Goal: Information Seeking & Learning: Learn about a topic

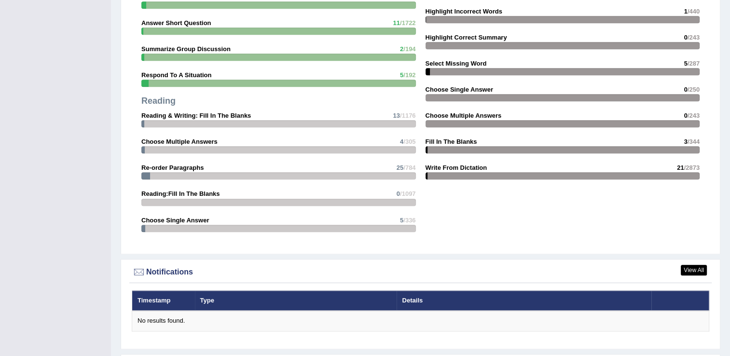
scroll to position [1154, 0]
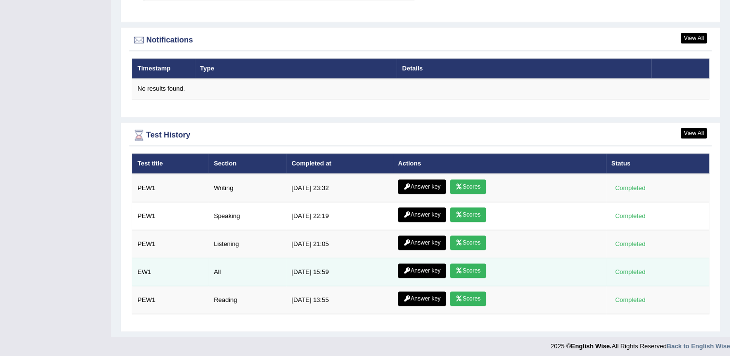
click at [469, 268] on link "Scores" at bounding box center [468, 270] width 36 height 14
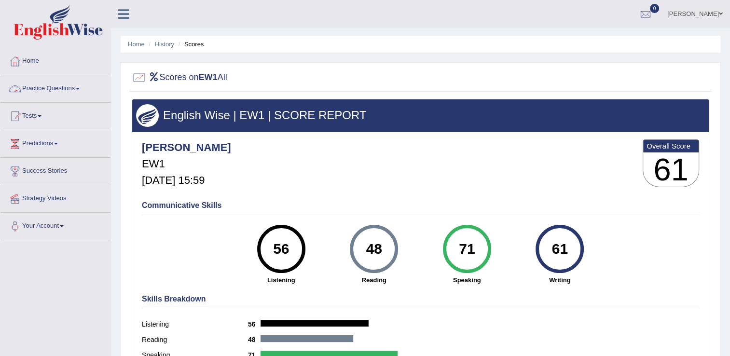
click at [80, 88] on span at bounding box center [78, 89] width 4 height 2
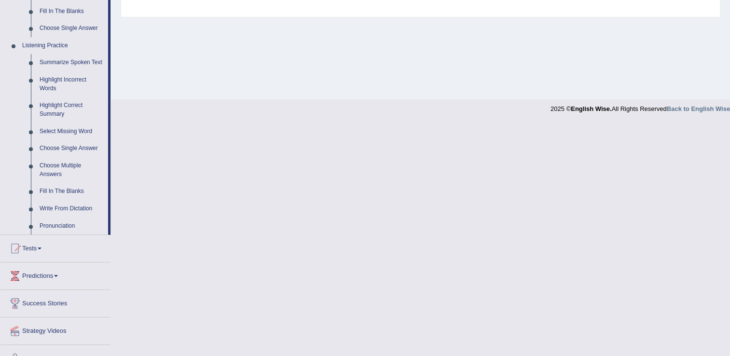
scroll to position [386, 0]
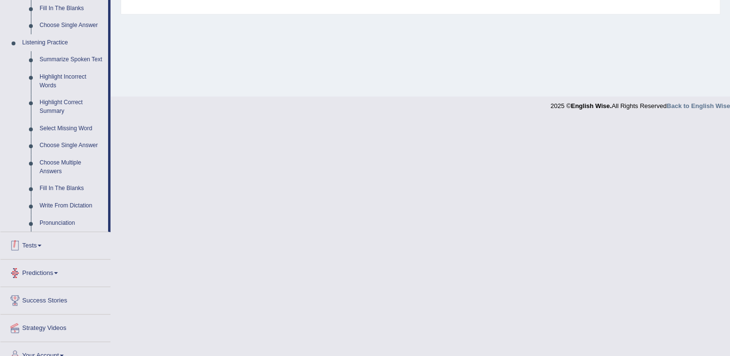
click at [46, 246] on link "Tests" at bounding box center [55, 244] width 110 height 24
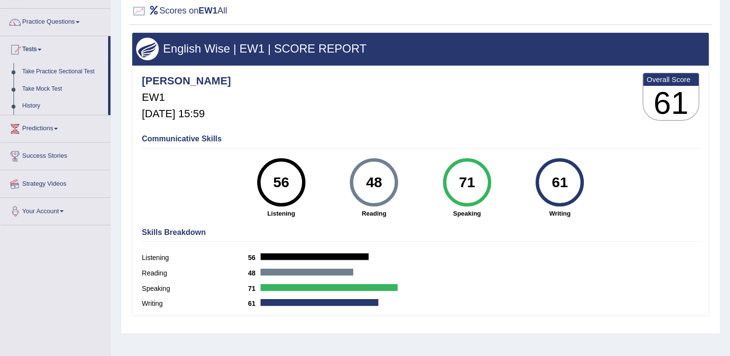
scroll to position [54, 0]
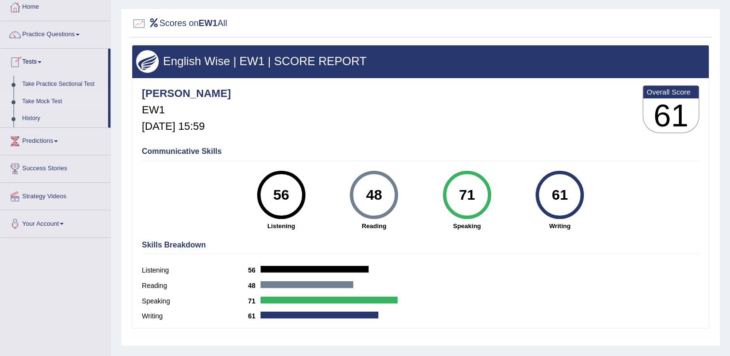
click at [31, 101] on link "Take Mock Test" at bounding box center [63, 101] width 90 height 17
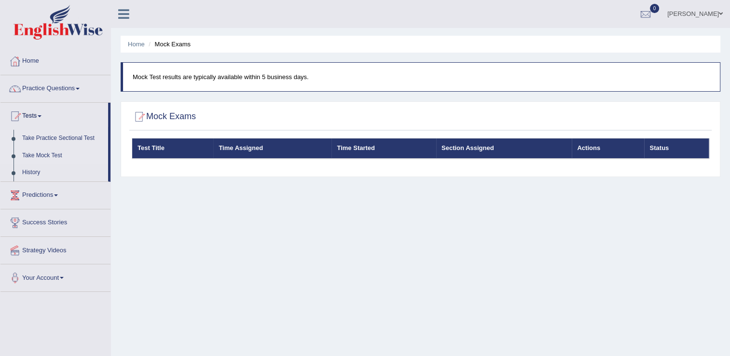
click at [53, 137] on link "Take Practice Sectional Test" at bounding box center [63, 138] width 90 height 17
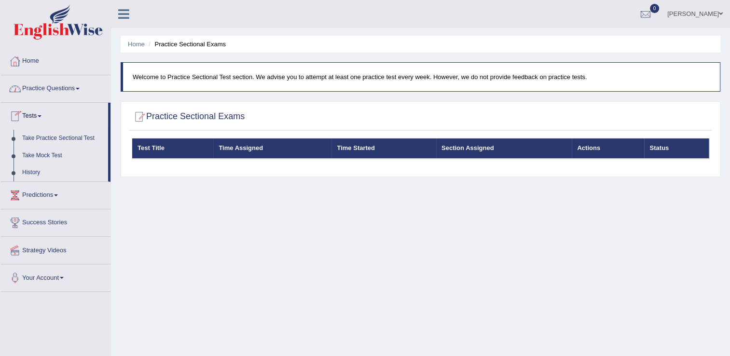
click at [50, 89] on link "Practice Questions" at bounding box center [55, 87] width 110 height 24
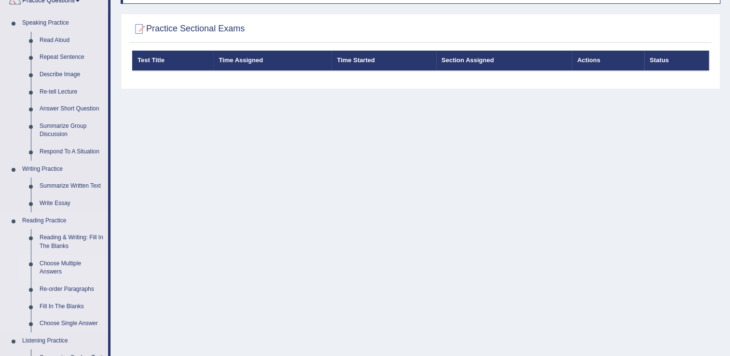
scroll to position [96, 0]
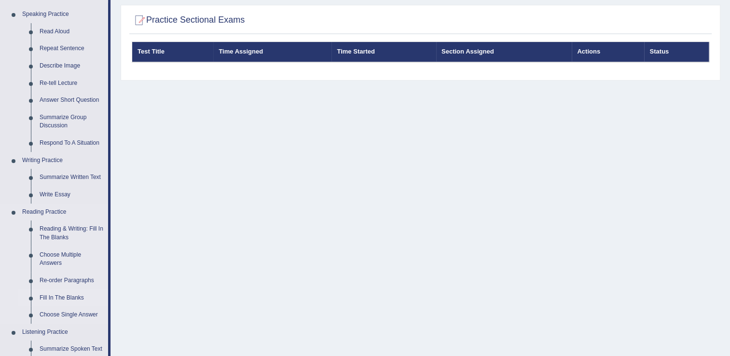
click at [60, 293] on link "Fill In The Blanks" at bounding box center [71, 297] width 73 height 17
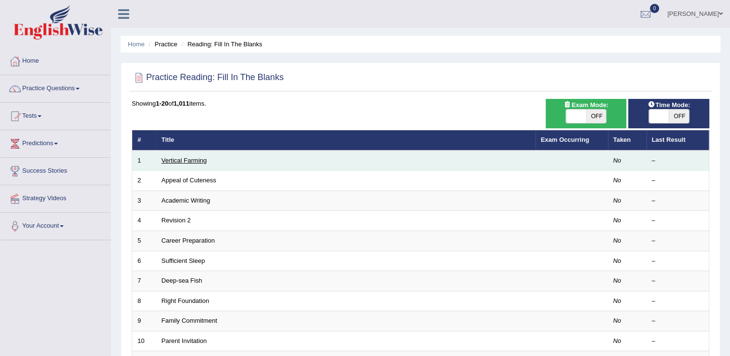
click at [180, 160] on link "Vertical Farming" at bounding box center [184, 160] width 45 height 7
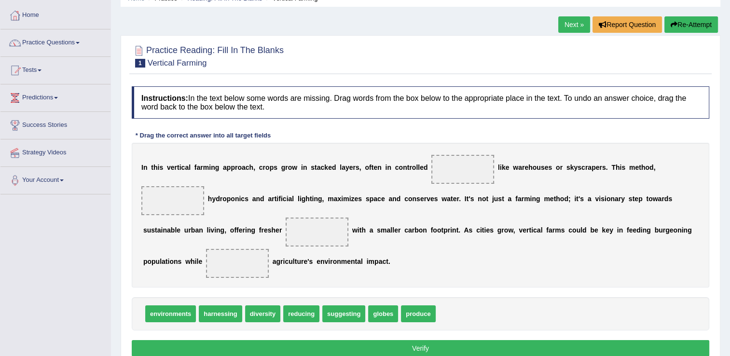
scroll to position [48, 0]
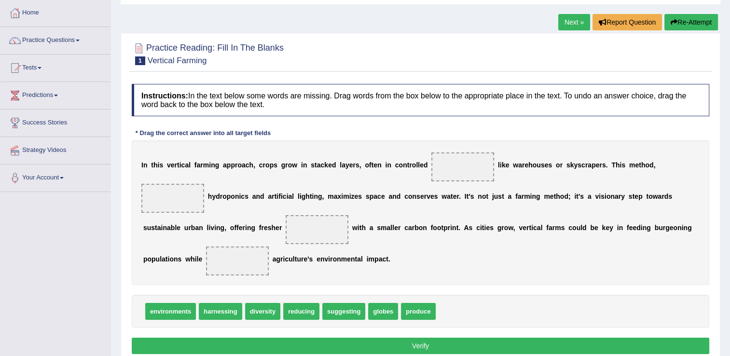
click at [465, 340] on div "Home Practice Reading: Fill In The Blanks Vertical Farming Next » Report Questi…" at bounding box center [420, 193] width 619 height 482
drag, startPoint x: 157, startPoint y: 274, endPoint x: 437, endPoint y: 164, distance: 300.6
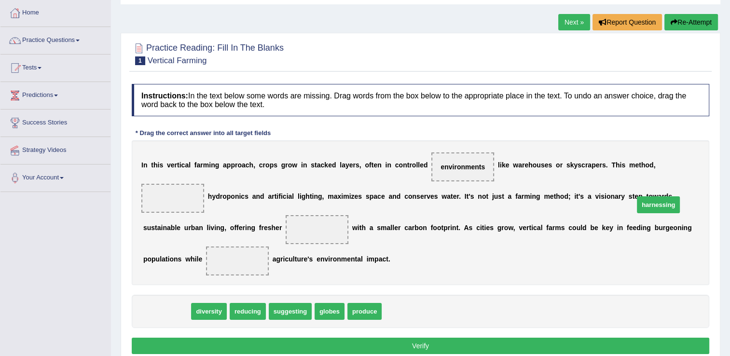
drag, startPoint x: 161, startPoint y: 273, endPoint x: 652, endPoint y: 166, distance: 503.0
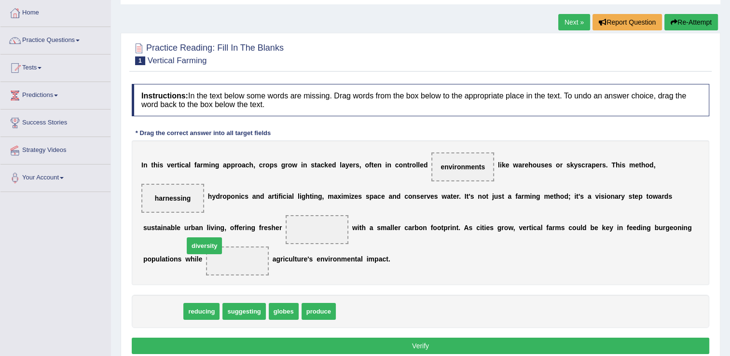
drag, startPoint x: 161, startPoint y: 275, endPoint x: 203, endPoint y: 210, distance: 77.6
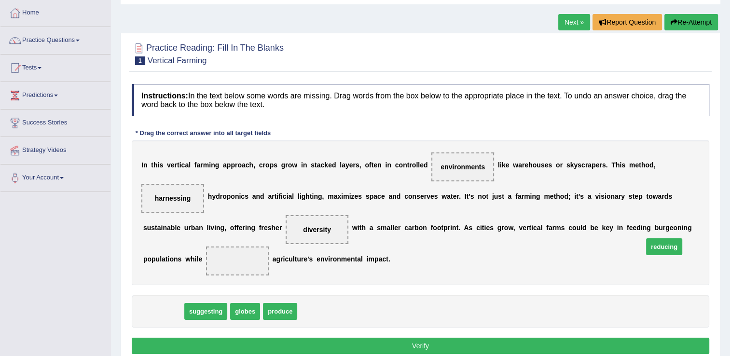
drag, startPoint x: 168, startPoint y: 276, endPoint x: 669, endPoint y: 211, distance: 504.9
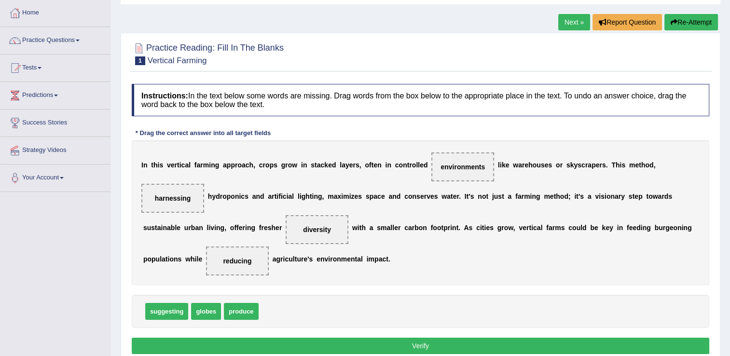
click at [438, 338] on button "Verify" at bounding box center [420, 346] width 577 height 16
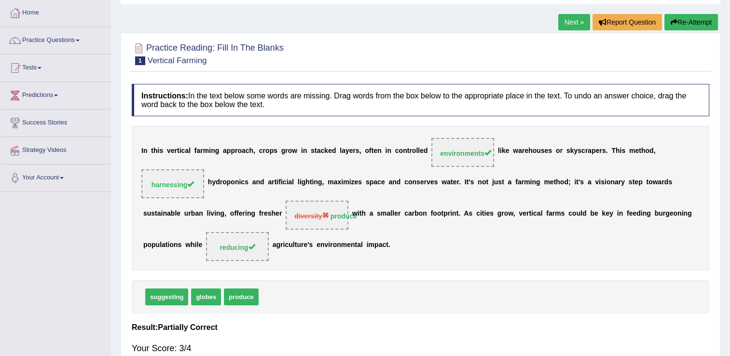
click at [574, 25] on link "Next »" at bounding box center [574, 22] width 32 height 16
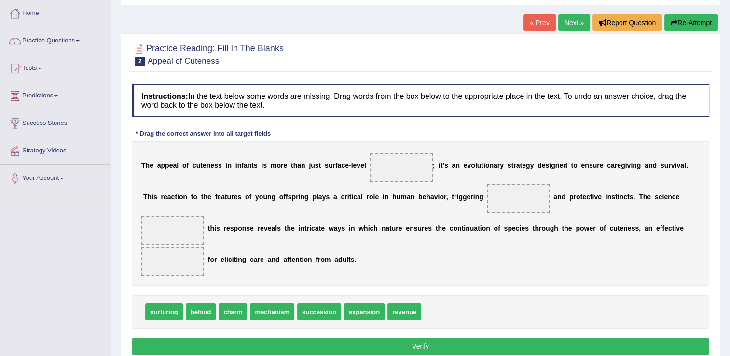
scroll to position [48, 0]
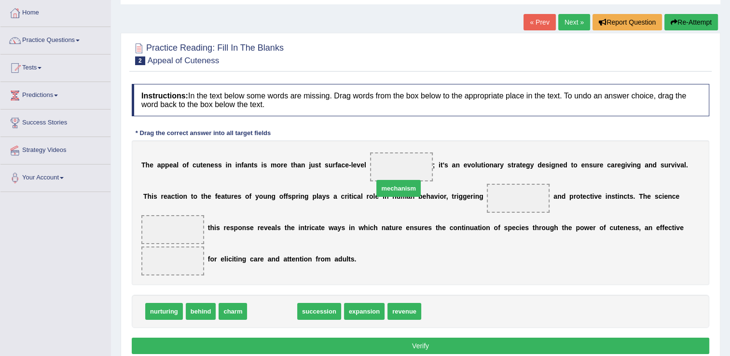
drag, startPoint x: 267, startPoint y: 298, endPoint x: 394, endPoint y: 173, distance: 178.1
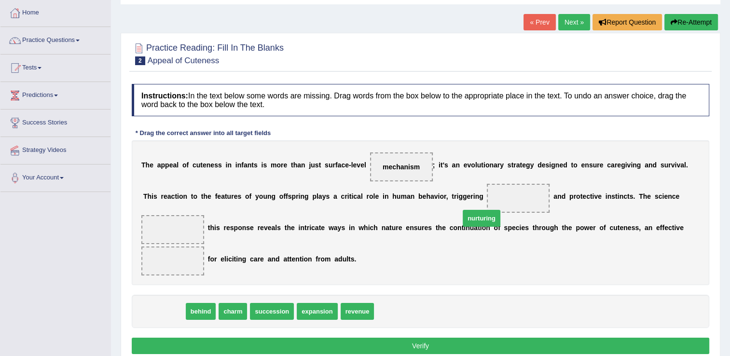
drag, startPoint x: 160, startPoint y: 292, endPoint x: 477, endPoint y: 199, distance: 330.8
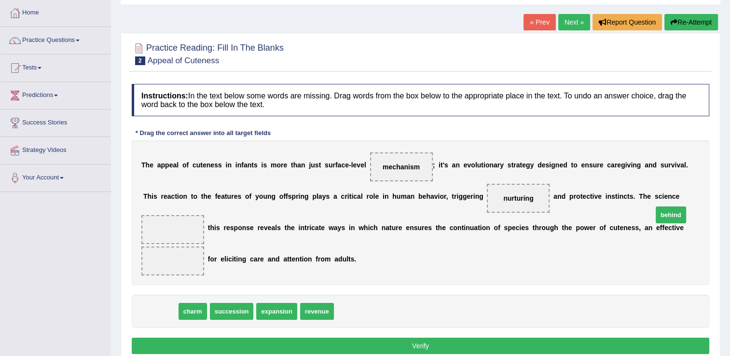
drag, startPoint x: 165, startPoint y: 294, endPoint x: 675, endPoint y: 198, distance: 519.4
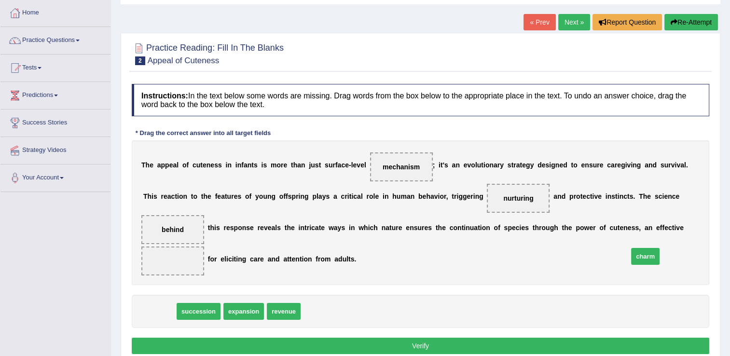
drag, startPoint x: 158, startPoint y: 294, endPoint x: 644, endPoint y: 237, distance: 489.1
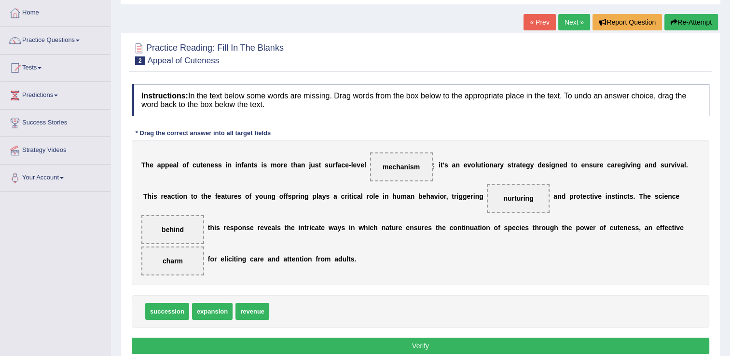
click at [354, 338] on button "Verify" at bounding box center [420, 346] width 577 height 16
